Goal: Transaction & Acquisition: Purchase product/service

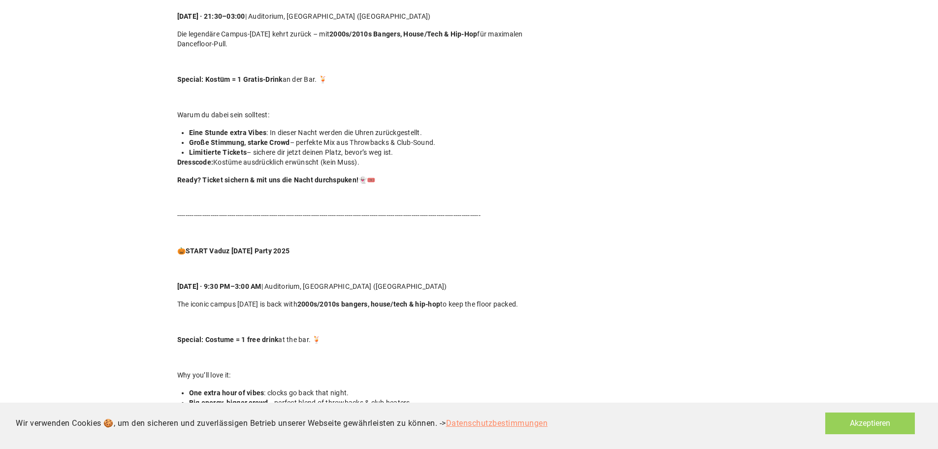
scroll to position [228, 0]
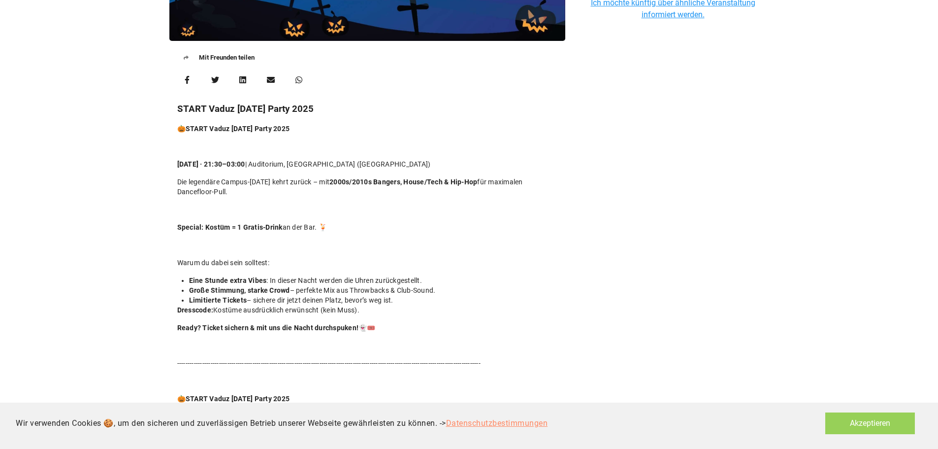
drag, startPoint x: 178, startPoint y: 107, endPoint x: 400, endPoint y: 332, distance: 316.3
click at [400, 310] on div "START Vaduz [DATE] Party 2025 🎃 START Vaduz [DATE] Party 2025 [DATE] · 21:30–03…" at bounding box center [367, 347] width 380 height 491
copy div "START Vaduz [DATE] Party 2025 🎃 START Vaduz [DATE] Party 2025 [DATE] · 21:30–03…"
click at [465, 285] on li "Große Stimmung, starke Crowd – perfekte Mix aus Throwbacks & Club-Sound." at bounding box center [373, 290] width 368 height 10
click at [444, 294] on li "Große Stimmung, starke Crowd – perfekte Mix aus Throwbacks & Club-Sound." at bounding box center [373, 290] width 368 height 10
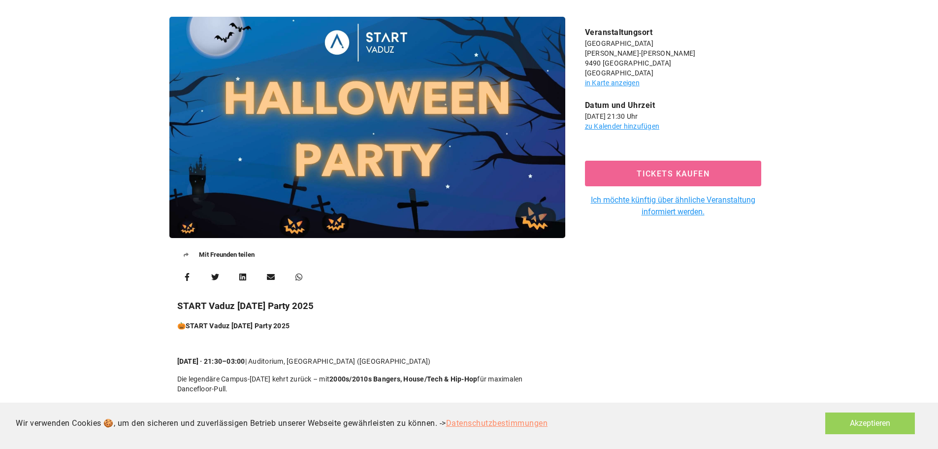
scroll to position [0, 0]
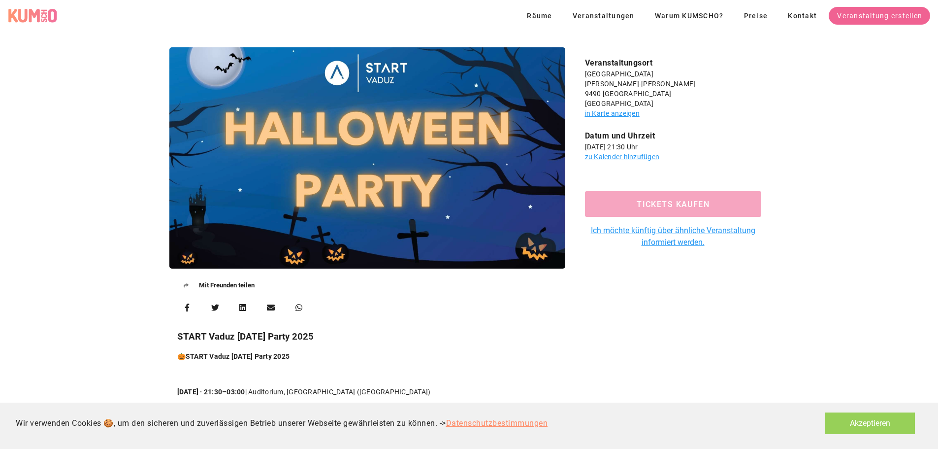
click at [621, 195] on button "Tickets kaufen" at bounding box center [673, 204] width 176 height 26
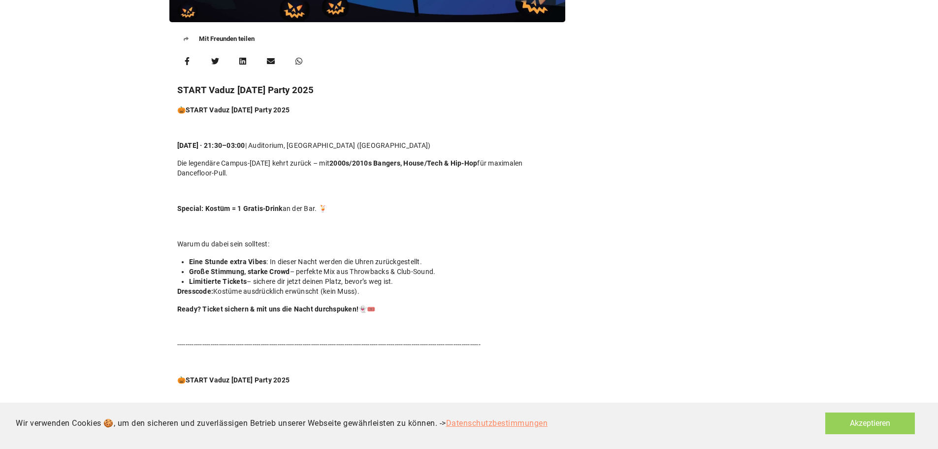
scroll to position [148, 0]
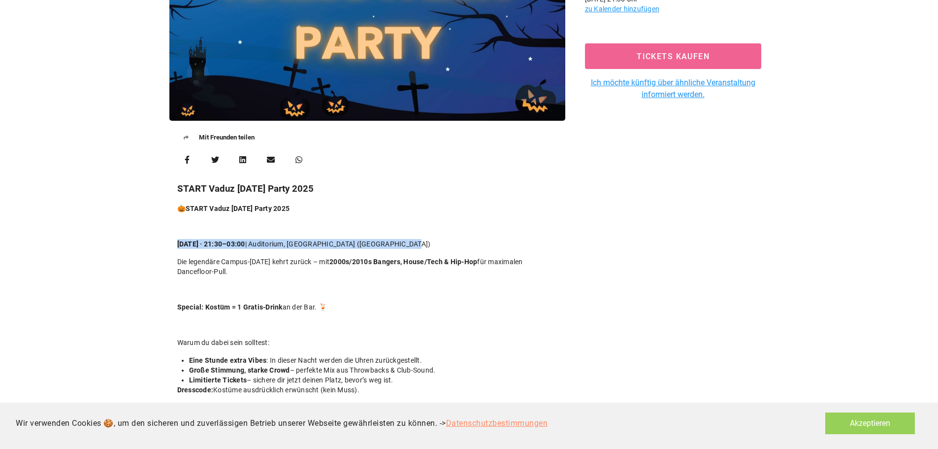
drag, startPoint x: 486, startPoint y: 236, endPoint x: 167, endPoint y: 237, distance: 319.2
click at [167, 237] on div "Mit Freunden teilen START Vaduz [DATE] Party 2025 🎃 START Vaduz [DATE] Party 20…" at bounding box center [368, 290] width 408 height 793
copy p "[DATE] · 21:30–03:00 | Auditorium, [GEOGRAPHIC_DATA] ([GEOGRAPHIC_DATA])"
drag, startPoint x: 237, startPoint y: 272, endPoint x: 146, endPoint y: 257, distance: 92.4
click at [146, 257] on div "Mit Freunden teilen START Vaduz [DATE] Party 2025 🎃 START Vaduz [DATE] Party 20…" at bounding box center [469, 308] width 938 height 828
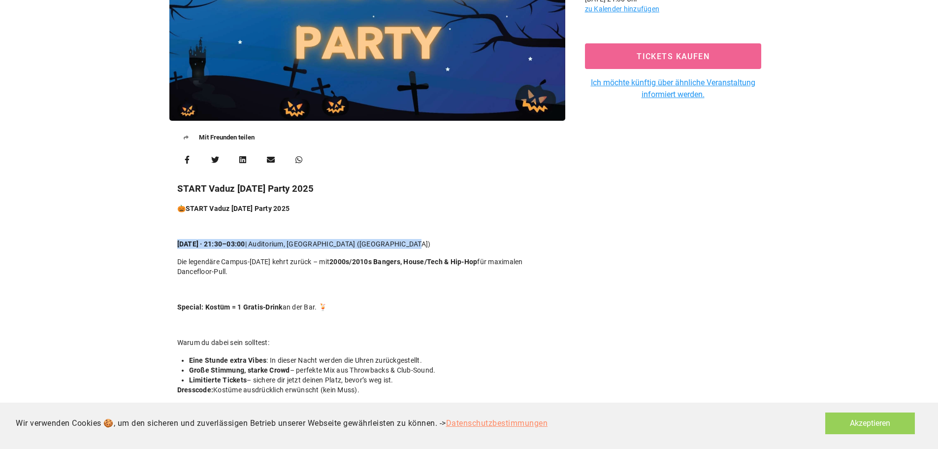
copy p "Die legendäre Campus-[DATE] kehrt zurück – mit 2000s/2010s Bangers, House/Tech …"
drag, startPoint x: 363, startPoint y: 306, endPoint x: 178, endPoint y: 297, distance: 184.5
click at [178, 297] on div "🎃 START Vaduz [DATE] Party 2025 [DATE] · 21:30–03:00 | Auditorium, [GEOGRAPHIC_…" at bounding box center [367, 437] width 380 height 469
copy p "Special: Kostüm = 1 Gratis-Drink an der Bar. 🍹"
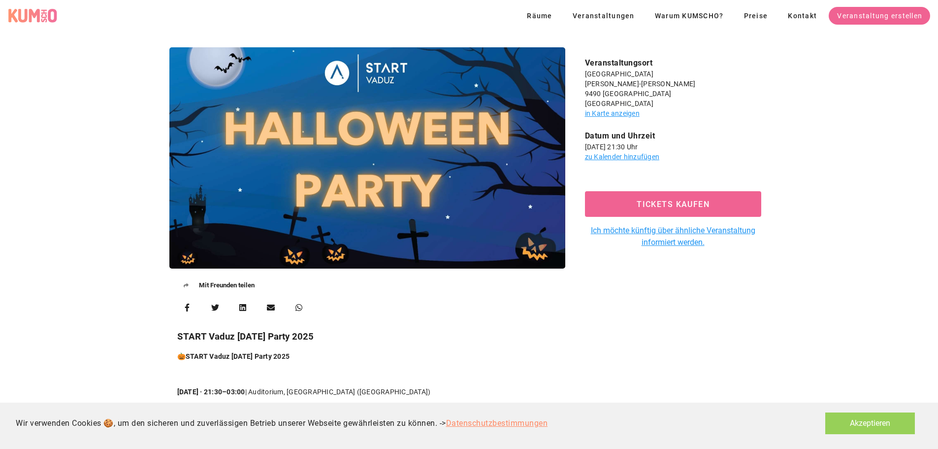
drag, startPoint x: 354, startPoint y: 154, endPoint x: 310, endPoint y: 164, distance: 45.3
drag, startPoint x: 310, startPoint y: 164, endPoint x: 354, endPoint y: 110, distance: 69.3
drag, startPoint x: 423, startPoint y: 157, endPoint x: 673, endPoint y: 366, distance: 326.0
click at [623, 310] on div "Veranstaltungsort [GEOGRAPHIC_DATA] [PERSON_NAME][STREET_ADDRESS][PERSON_NAME] …" at bounding box center [673, 437] width 204 height 793
